Goal: Find specific page/section: Find specific page/section

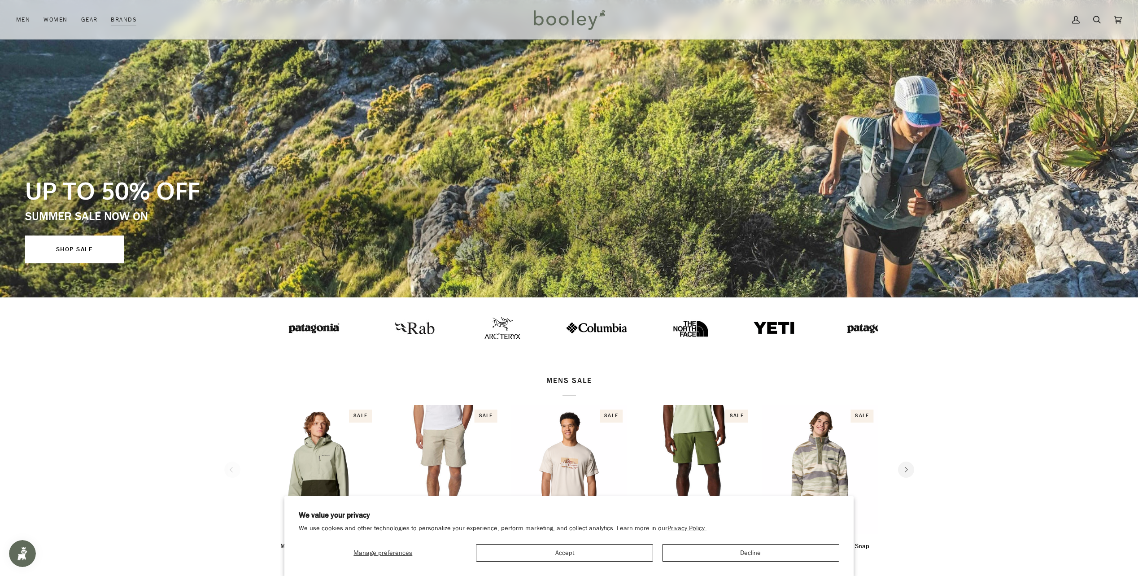
scroll to position [314, 0]
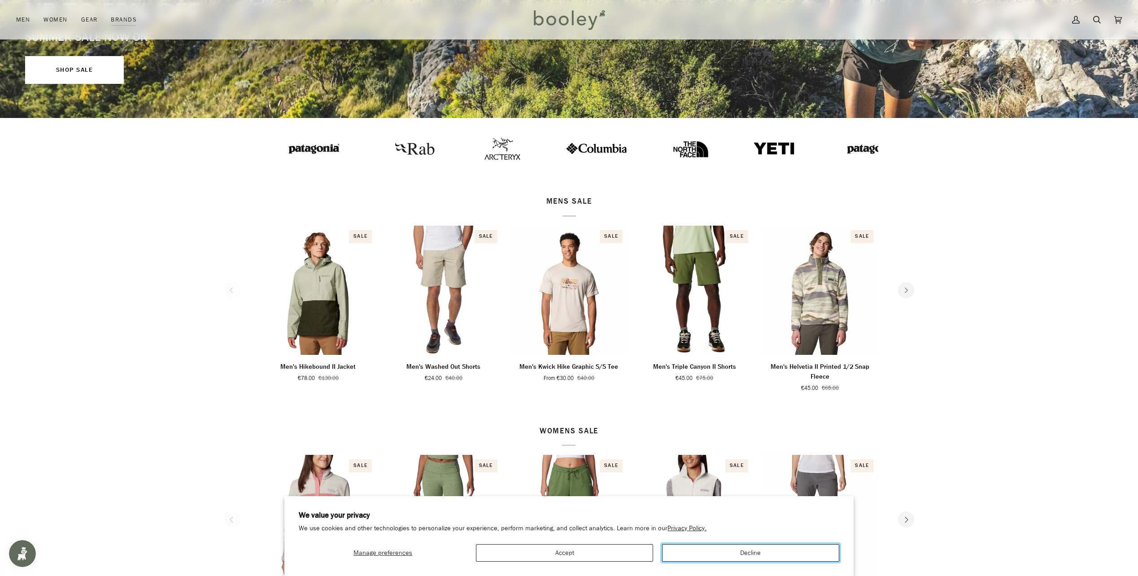
click at [717, 550] on button "Decline" at bounding box center [750, 552] width 177 height 17
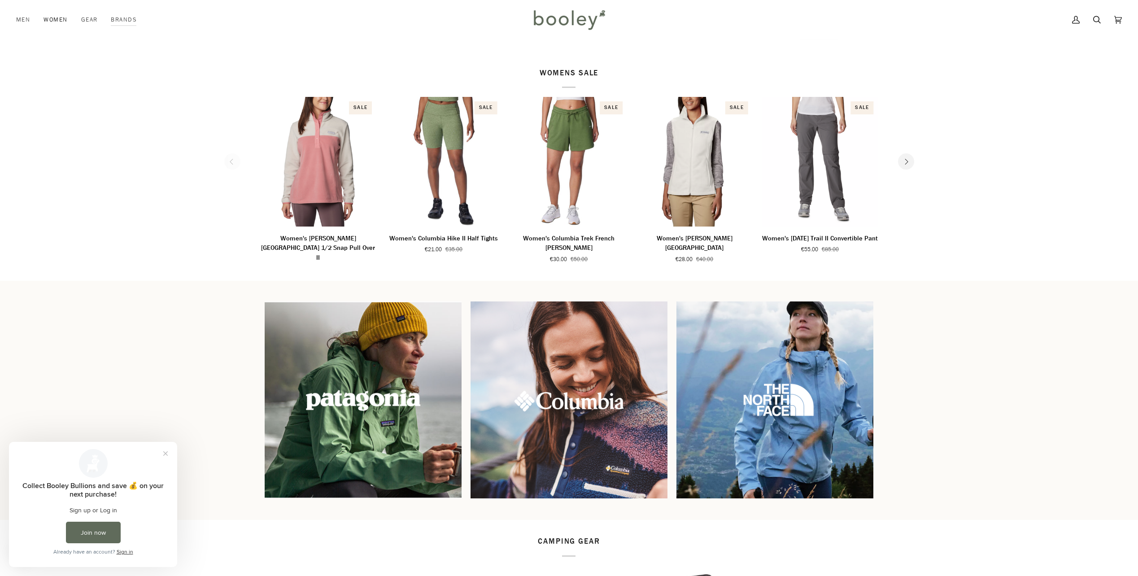
scroll to position [313, 0]
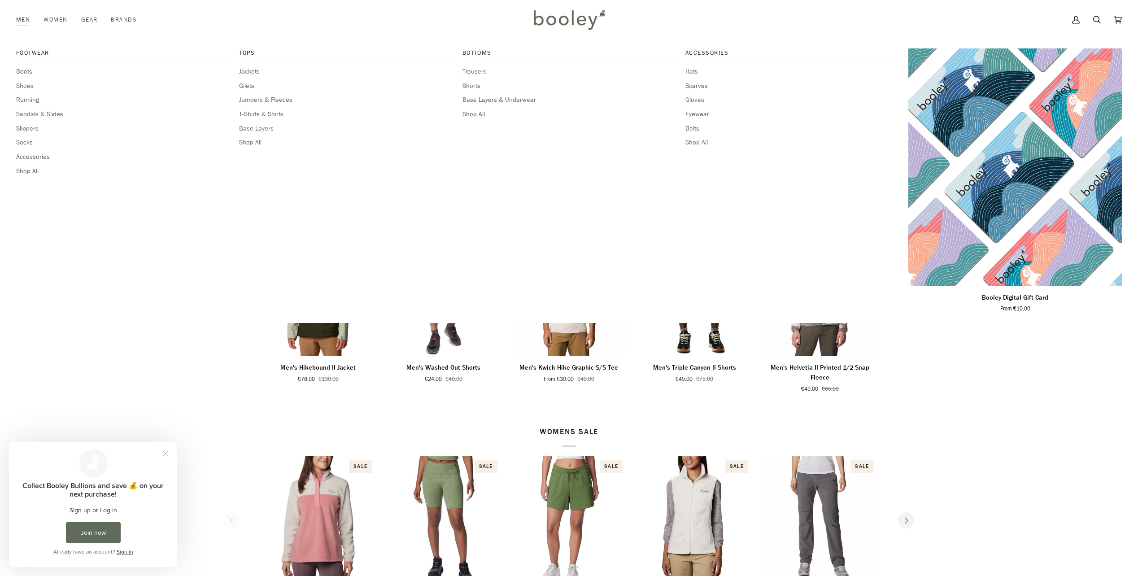
click at [18, 23] on link "Men" at bounding box center [26, 19] width 21 height 39
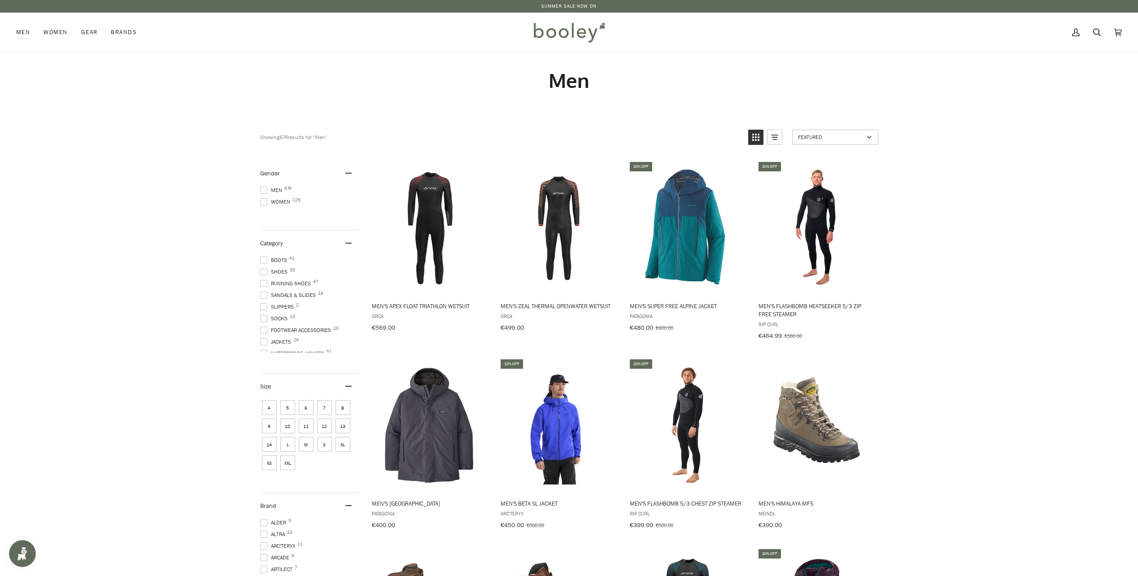
click at [262, 189] on span at bounding box center [263, 190] width 7 height 7
drag, startPoint x: 384, startPoint y: 355, endPoint x: 456, endPoint y: 67, distance: 296.7
click at [264, 406] on span at bounding box center [263, 409] width 7 height 7
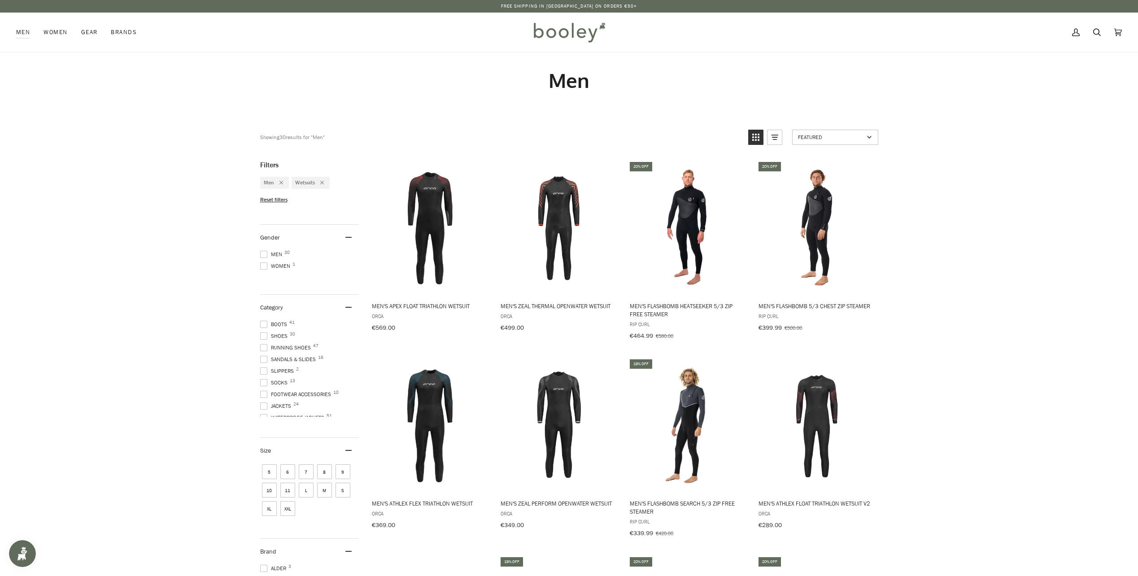
scroll to position [265, 0]
click at [821, 224] on link "Price: Low to High" at bounding box center [835, 230] width 85 height 15
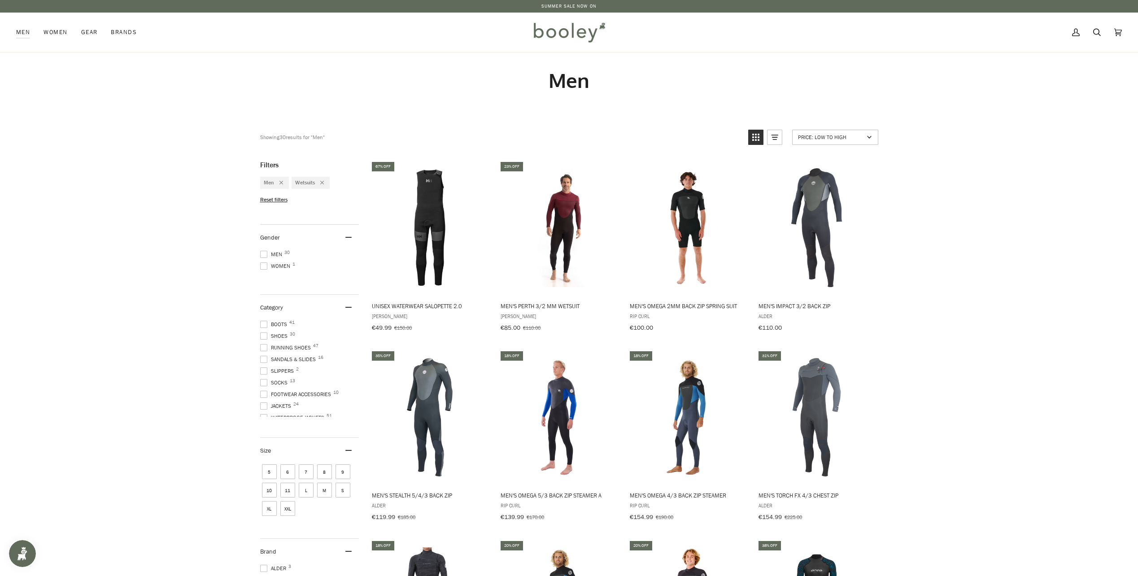
click at [553, 33] on img at bounding box center [569, 32] width 79 height 26
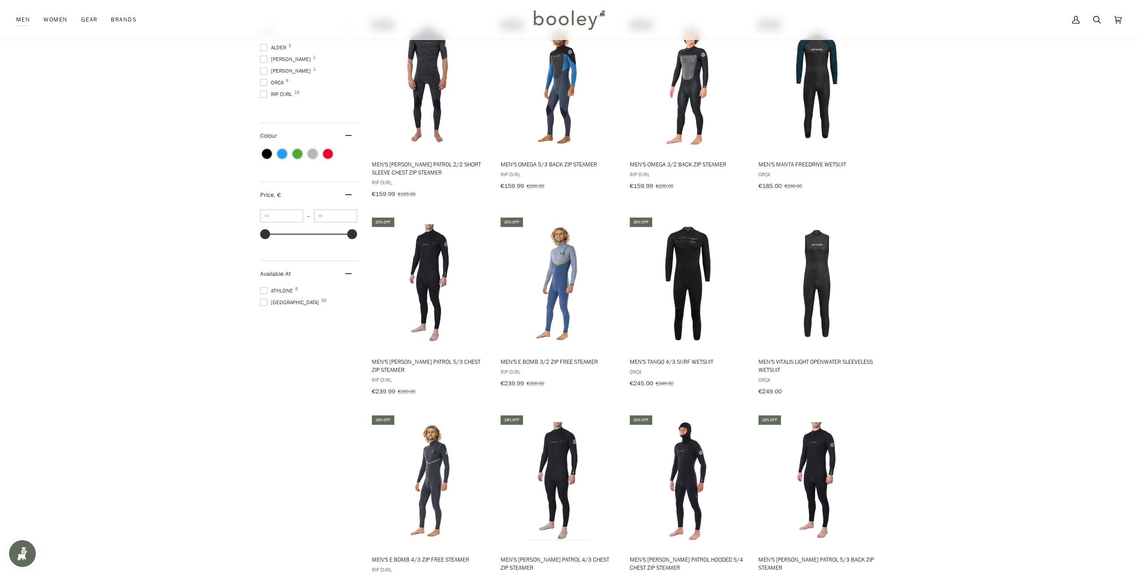
scroll to position [583, 0]
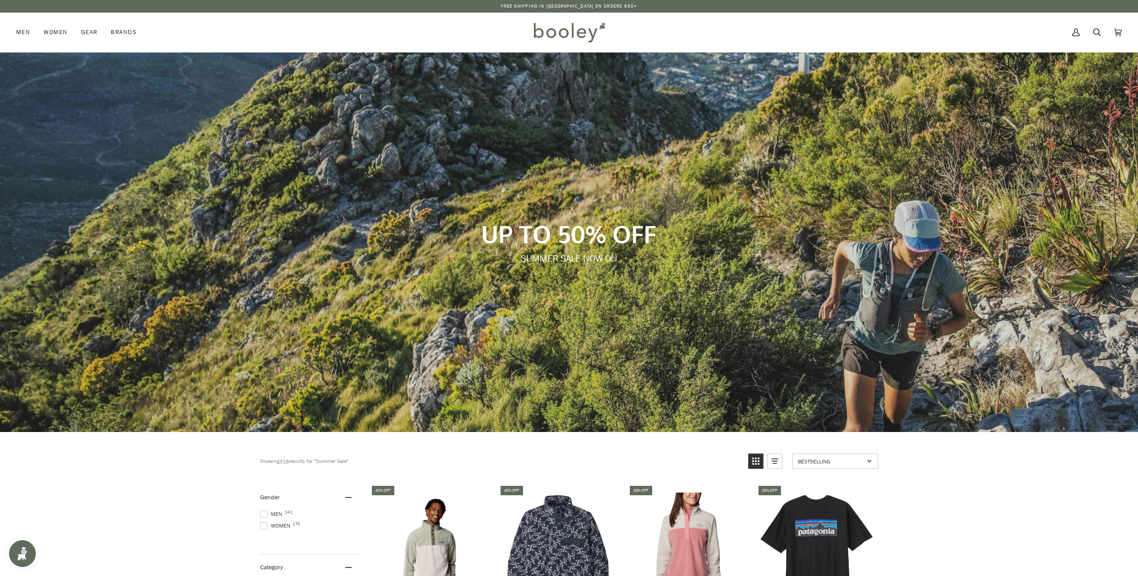
drag, startPoint x: 198, startPoint y: 420, endPoint x: 460, endPoint y: 39, distance: 462.3
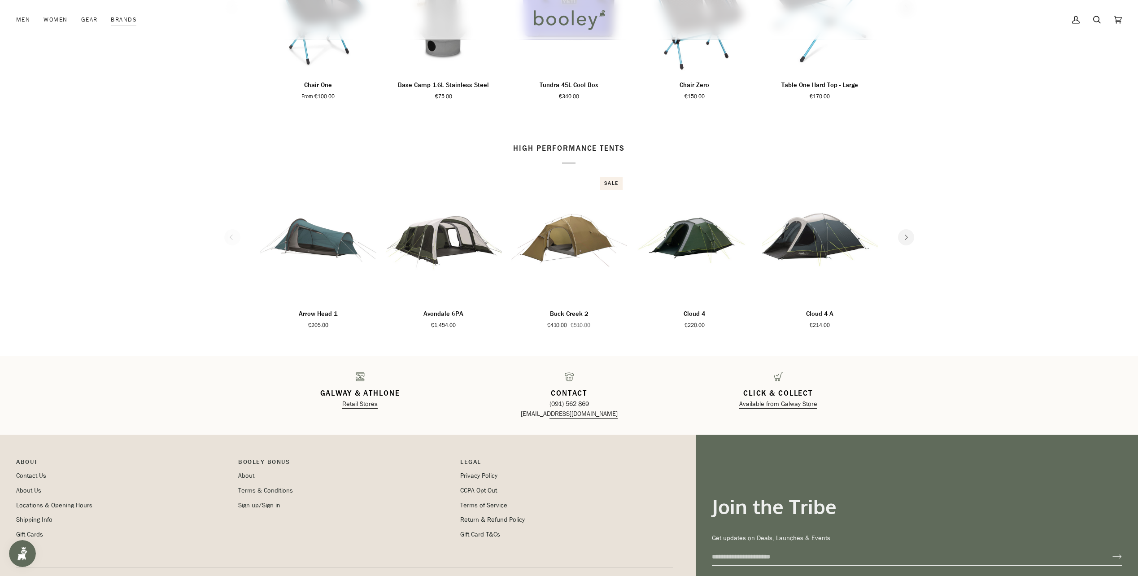
scroll to position [1390, 0]
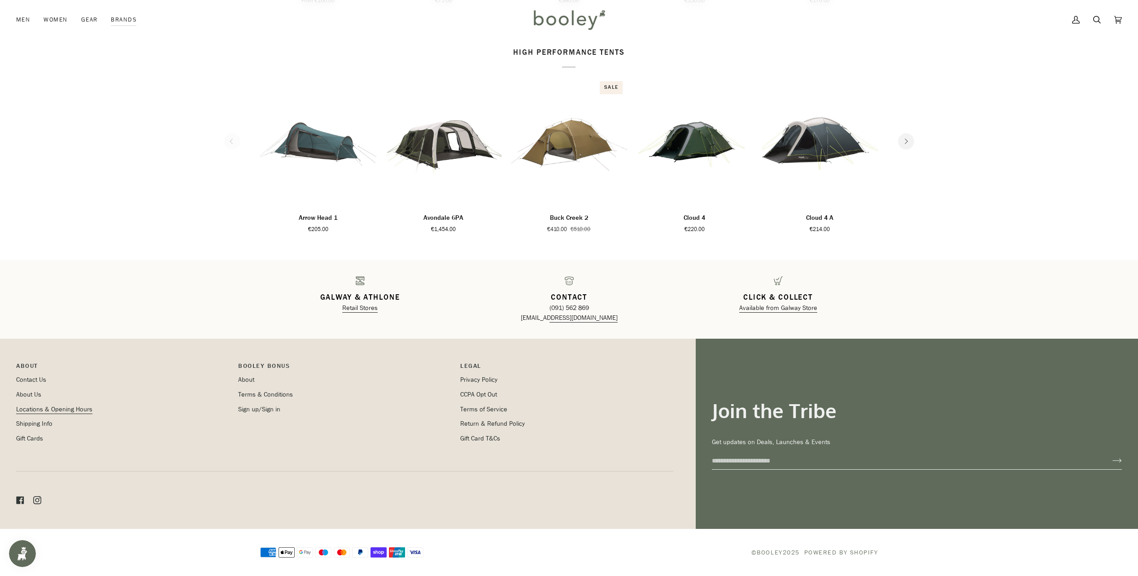
click at [52, 410] on link "Locations & Opening Hours" at bounding box center [54, 409] width 76 height 9
